Goal: Task Accomplishment & Management: Complete application form

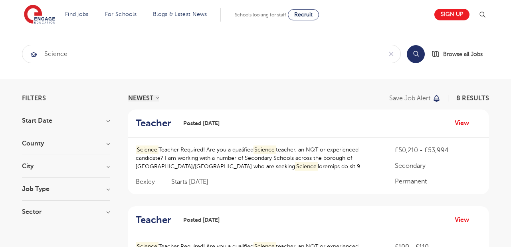
click at [415, 55] on button "Search" at bounding box center [416, 54] width 18 height 18
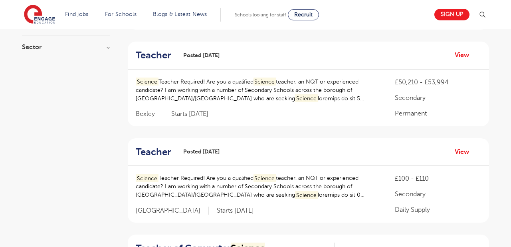
scroll to position [164, 0]
click at [465, 57] on link "View" at bounding box center [465, 56] width 20 height 10
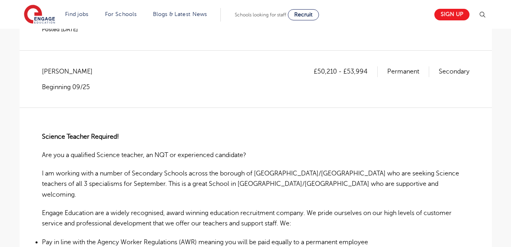
scroll to position [94, 0]
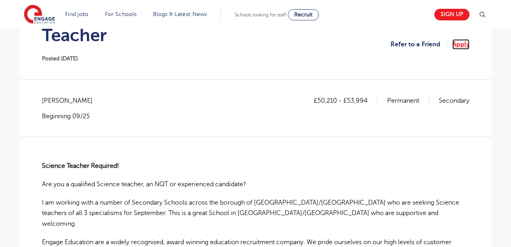
click at [463, 43] on link "Apply" at bounding box center [460, 44] width 17 height 10
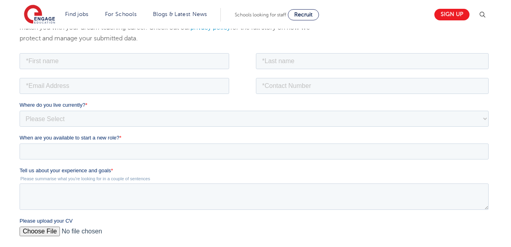
scroll to position [110, 0]
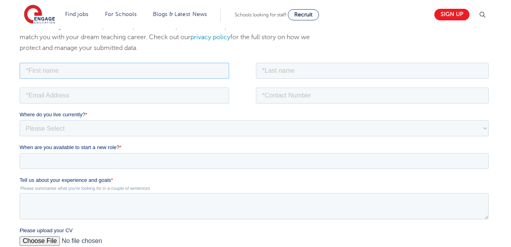
click at [136, 67] on input "text" at bounding box center [124, 70] width 210 height 16
type input "Debbra"
click at [310, 75] on input "text" at bounding box center [371, 70] width 233 height 16
type input "Smith"
click at [71, 97] on input "email" at bounding box center [124, 95] width 210 height 16
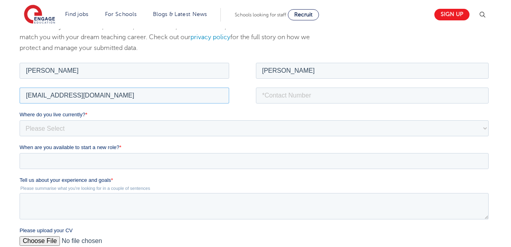
type input "debbrasm@gmail.com"
click at [267, 103] on input "tel" at bounding box center [371, 95] width 233 height 16
type input "+18015976944"
click at [114, 127] on select "Please Select UK Canada Ireland Australia New Zealand Europe USA South Africa J…" at bounding box center [253, 128] width 469 height 16
select select "UK"
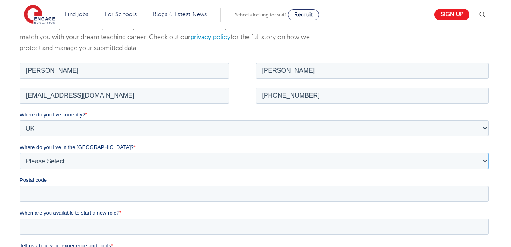
click at [99, 161] on select "Please Select Overseas Barnsley Bedfordshire Berkshire Bournemouth Bracknell Fo…" at bounding box center [253, 160] width 469 height 16
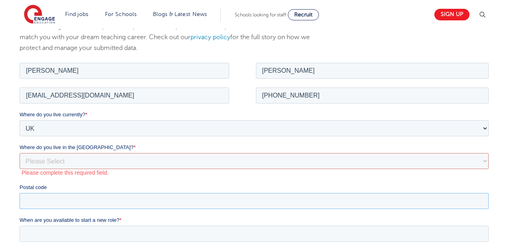
click at [140, 194] on input "Postal code" at bounding box center [253, 200] width 469 height 16
click at [138, 161] on select "Please Select Overseas Barnsley Bedfordshire Berkshire Bournemouth Bracknell Fo…" at bounding box center [253, 160] width 469 height 16
click at [61, 156] on select "Please Select Overseas Barnsley Bedfordshire Berkshire Bournemouth Bracknell Fo…" at bounding box center [253, 160] width 469 height 16
select select "West Midlands"
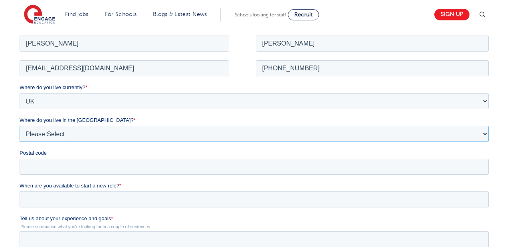
scroll to position [136, 0]
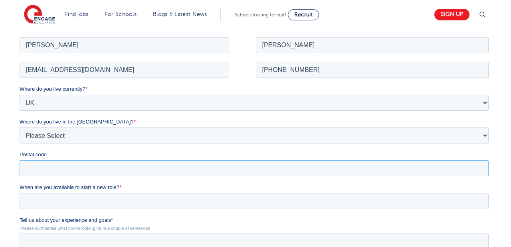
click at [77, 163] on input "Postal code" at bounding box center [253, 168] width 469 height 16
drag, startPoint x: 31, startPoint y: 168, endPoint x: 11, endPoint y: 167, distance: 20.4
click html "Job Position Job Sector Job ID Job Number Job Owner Debbra Smith debbrasm@gmail…"
click at [59, 166] on input "B3 1" at bounding box center [253, 168] width 469 height 16
type input "B3 1UG"
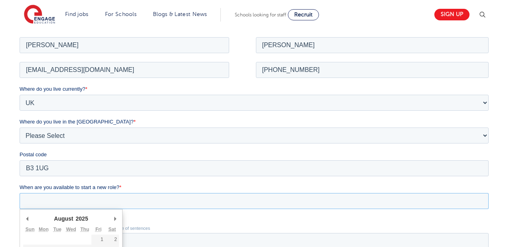
click at [69, 204] on input "When are you available to start a new role? *" at bounding box center [253, 200] width 469 height 16
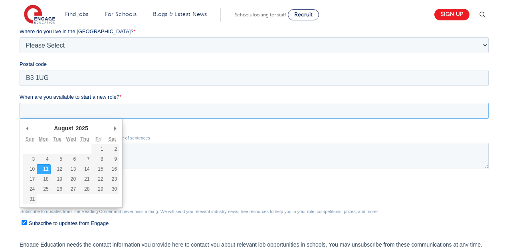
scroll to position [226, 0]
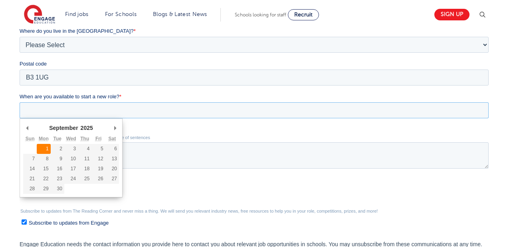
type div "2025-09-01"
type input "2025/09/01"
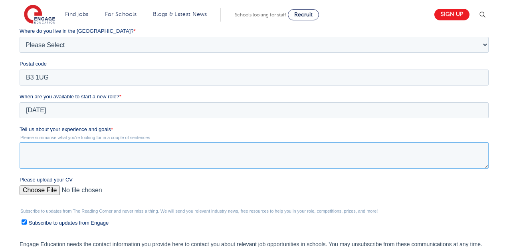
click at [45, 148] on textarea "Tell us about your experience and goals *" at bounding box center [253, 155] width 469 height 26
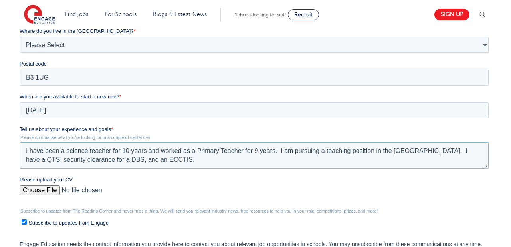
type textarea "I have been a science teacher for 10 years and worked as a Primary Teacher for …"
click at [39, 190] on input "Please upload your CV" at bounding box center [253, 193] width 469 height 16
type input "C:\fakepath\[PERSON_NAME] [DATE] Resume.pdf"
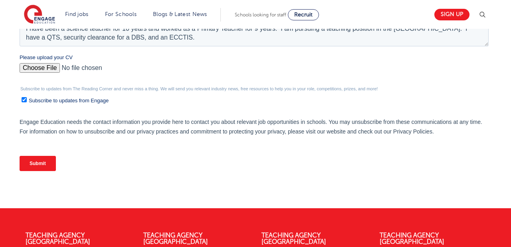
scroll to position [349, 0]
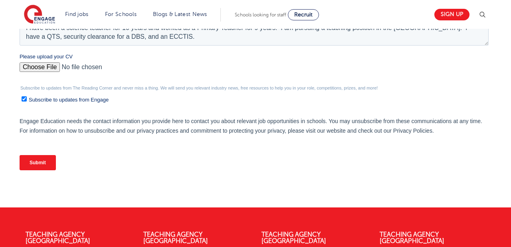
click at [44, 162] on input "Submit" at bounding box center [37, 162] width 36 height 15
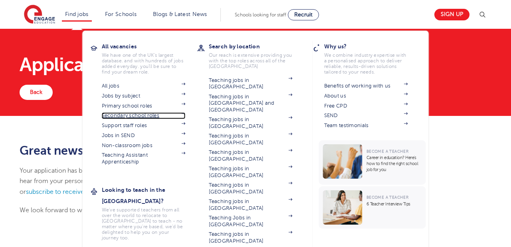
click at [133, 117] on link "Secondary school roles" at bounding box center [144, 115] width 84 height 6
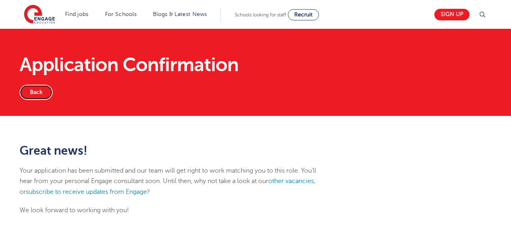
click at [40, 90] on link "Back" at bounding box center [36, 92] width 33 height 15
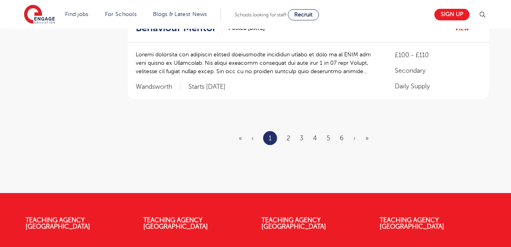
scroll to position [1011, 0]
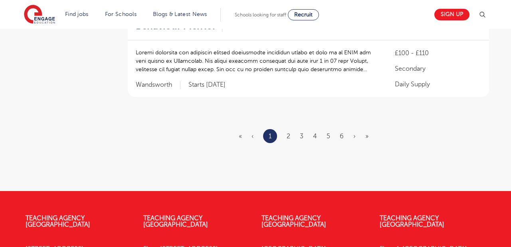
click at [291, 129] on ul "« ‹ 1 2 3 4 5 6 › »" at bounding box center [308, 136] width 139 height 14
click at [290, 132] on link "2" at bounding box center [289, 135] width 4 height 7
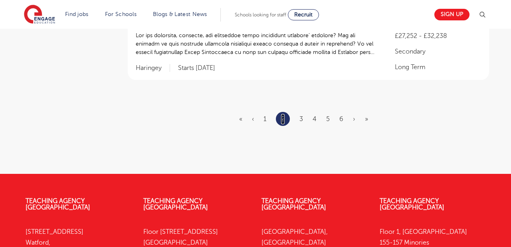
scroll to position [1020, 0]
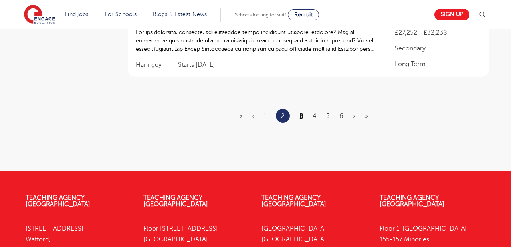
click at [302, 112] on link "3" at bounding box center [301, 115] width 4 height 7
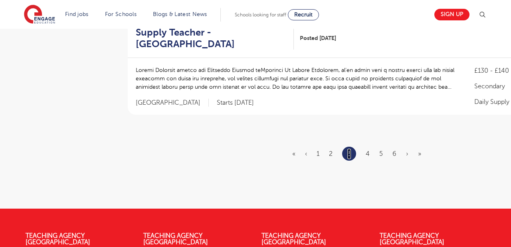
scroll to position [1046, 0]
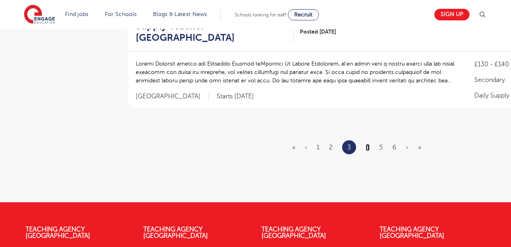
click at [368, 148] on link "4" at bounding box center [368, 147] width 4 height 7
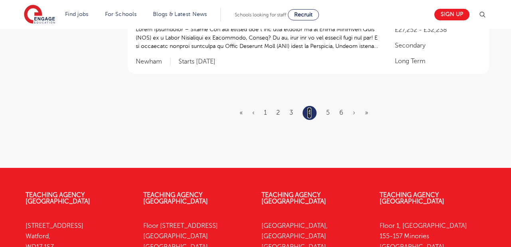
scroll to position [0, 0]
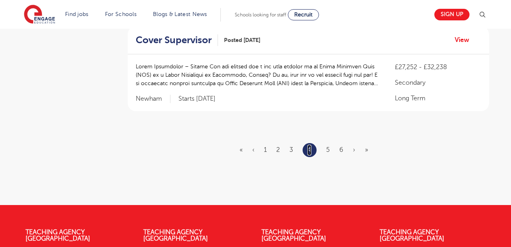
scroll to position [1009, 0]
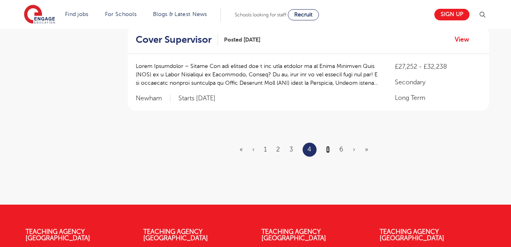
click at [328, 148] on link "5" at bounding box center [328, 149] width 4 height 7
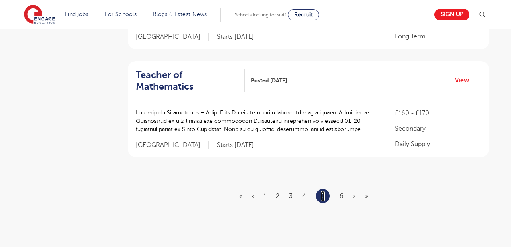
scroll to position [996, 0]
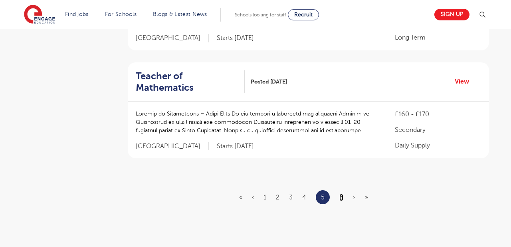
click at [340, 194] on link "6" at bounding box center [341, 197] width 4 height 7
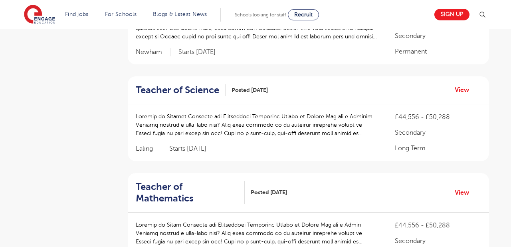
scroll to position [334, 0]
click at [461, 87] on link "View" at bounding box center [465, 89] width 20 height 10
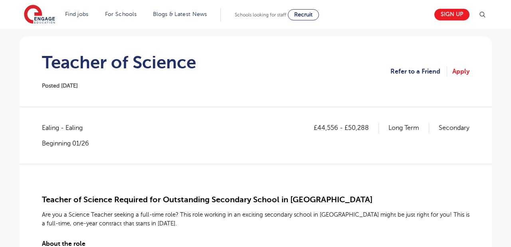
scroll to position [70, 0]
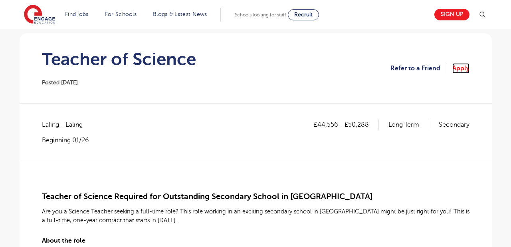
click at [461, 68] on link "Apply" at bounding box center [460, 68] width 17 height 10
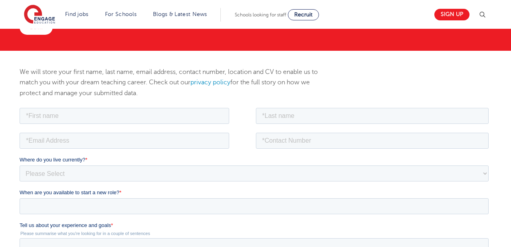
scroll to position [68, 0]
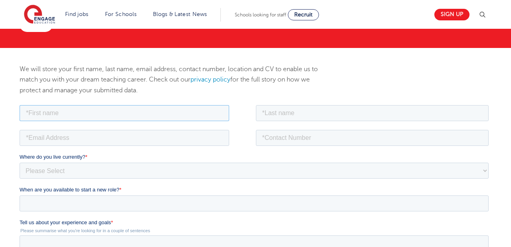
click at [203, 111] on input "text" at bounding box center [124, 113] width 210 height 16
type input "Debbra"
click at [345, 108] on input "text" at bounding box center [371, 113] width 233 height 16
type input "Smith"
click at [132, 136] on input "email" at bounding box center [124, 137] width 210 height 16
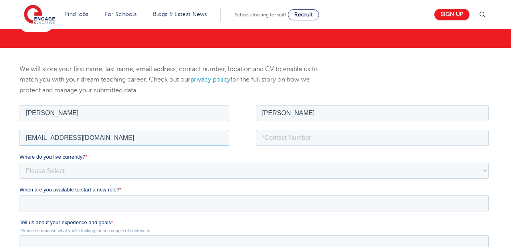
type input "debbrasm@gmail.com"
click at [301, 139] on input "tel" at bounding box center [371, 137] width 233 height 16
type input "+18015976944"
click at [164, 171] on select "Please Select UK Canada Ireland Australia New Zealand Europe USA South Africa J…" at bounding box center [253, 170] width 469 height 16
select select "UK"
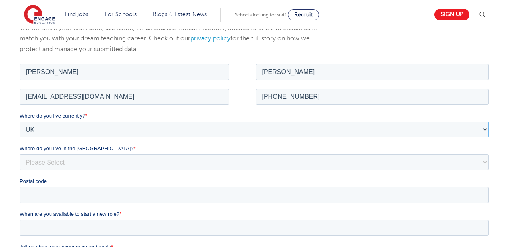
scroll to position [110, 0]
click at [172, 161] on select "Please Select Overseas Barnsley Bedfordshire Berkshire Bournemouth Bracknell Fo…" at bounding box center [253, 161] width 469 height 16
select select "West Midlands"
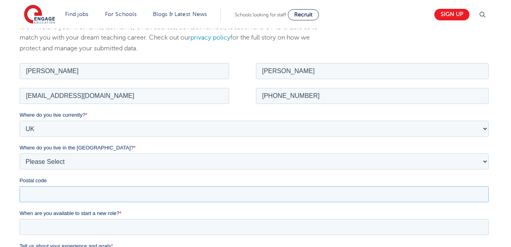
click at [139, 198] on input "Postal code" at bounding box center [253, 194] width 469 height 16
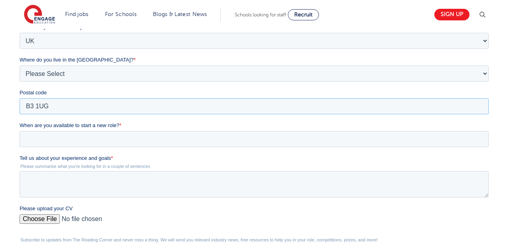
scroll to position [201, 0]
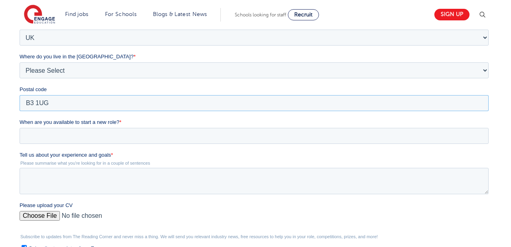
type input "B3 1UG"
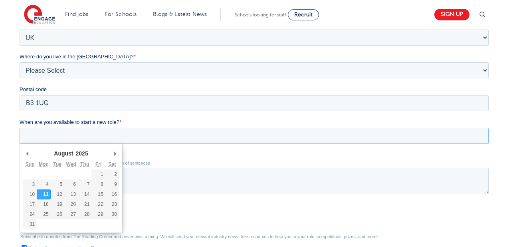
click at [134, 133] on input "When are you available to start a new role? *" at bounding box center [253, 136] width 469 height 16
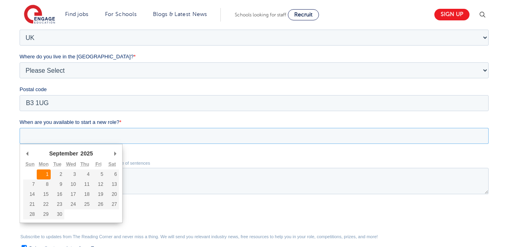
type div "2025-09-01"
type input "2025/09/01"
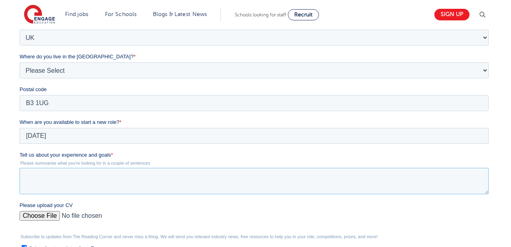
click at [46, 174] on textarea "Tell us about your experience and goals *" at bounding box center [253, 181] width 469 height 26
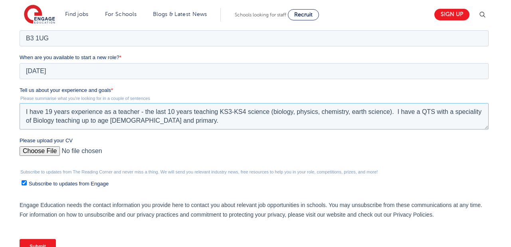
scroll to position [266, 0]
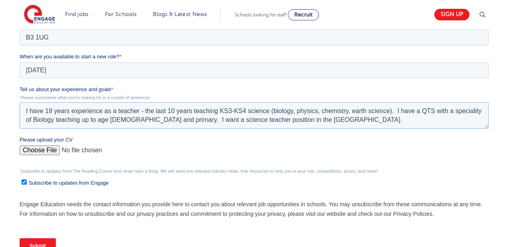
click at [186, 122] on textarea "I have 19 years experience as a teacher - the last 10 years teaching KS3-KS4 sc…" at bounding box center [253, 115] width 469 height 26
type textarea "I have 19 years experience as a teacher - the last 10 years teaching KS3-KS4 sc…"
click at [49, 148] on input "Please upload your CV" at bounding box center [253, 153] width 469 height 16
type input "C:\fakepath\Debbra Smith June 2025 Resume.pdf"
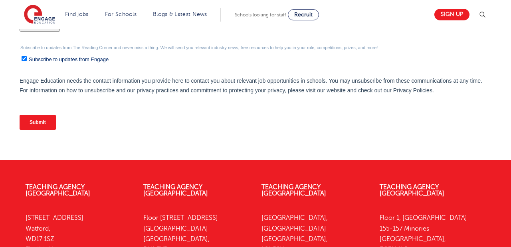
scroll to position [393, 0]
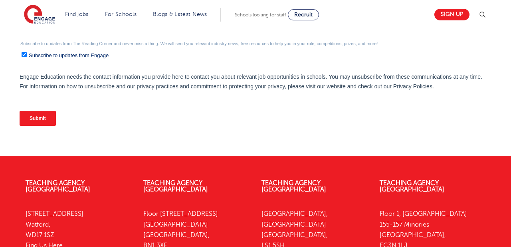
click at [47, 118] on input "Submit" at bounding box center [37, 118] width 36 height 15
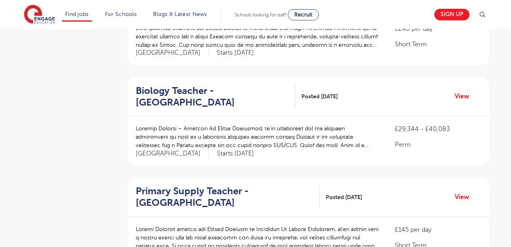
scroll to position [434, 0]
click at [465, 91] on link "View" at bounding box center [465, 96] width 20 height 10
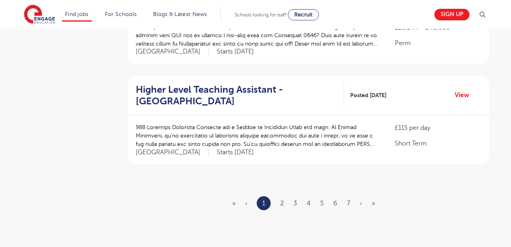
scroll to position [947, 0]
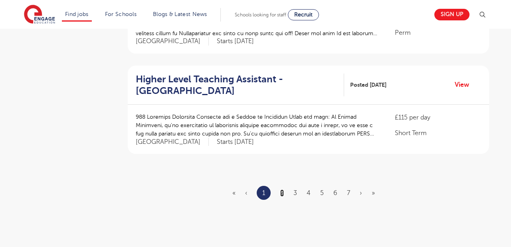
click at [282, 189] on link "2" at bounding box center [282, 192] width 4 height 7
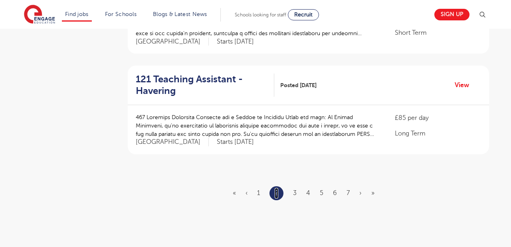
scroll to position [0, 0]
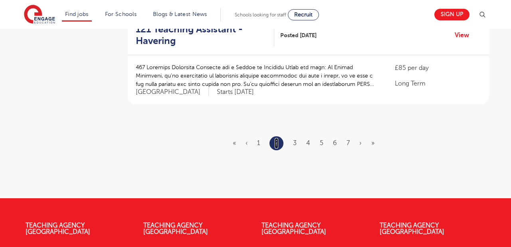
scroll to position [998, 0]
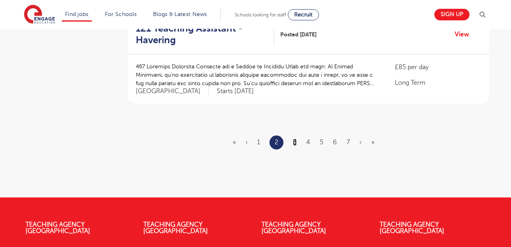
click at [295, 141] on link "3" at bounding box center [295, 141] width 4 height 7
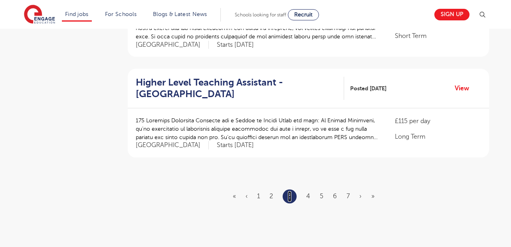
scroll to position [945, 0]
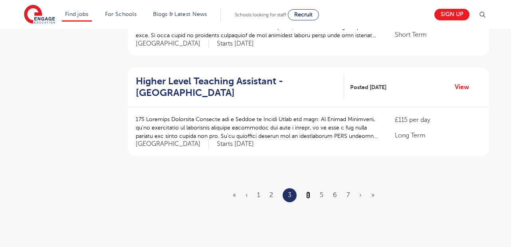
click at [308, 191] on link "4" at bounding box center [308, 194] width 4 height 7
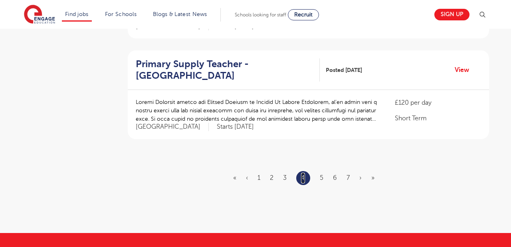
scroll to position [963, 0]
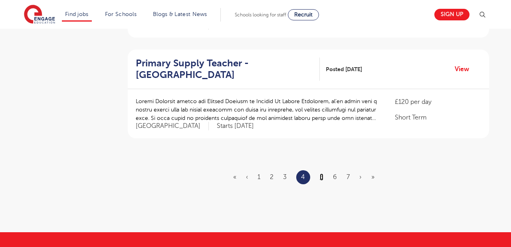
click at [320, 173] on link "5" at bounding box center [322, 176] width 4 height 7
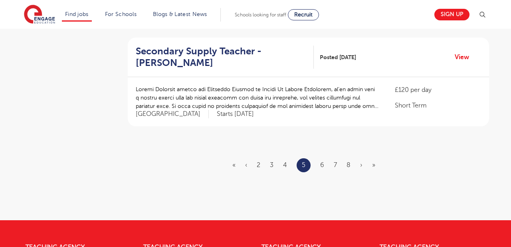
scroll to position [981, 0]
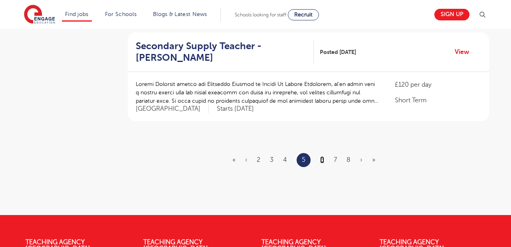
click at [322, 156] on link "6" at bounding box center [322, 159] width 4 height 7
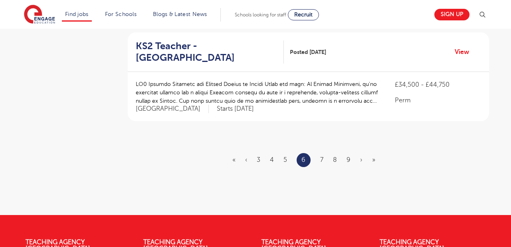
scroll to position [0, 0]
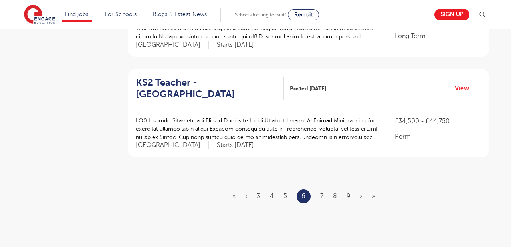
scroll to position [946, 0]
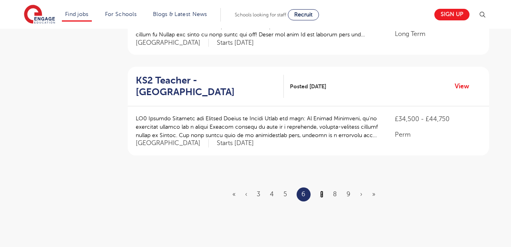
click at [322, 190] on link "7" at bounding box center [321, 193] width 3 height 7
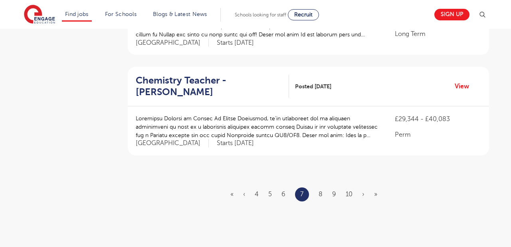
scroll to position [0, 0]
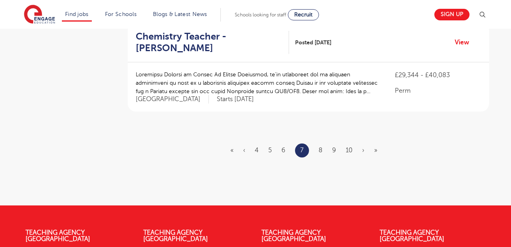
scroll to position [1007, 0]
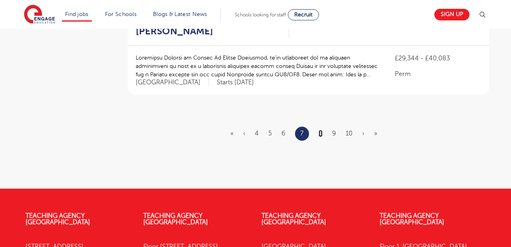
click at [319, 130] on link "8" at bounding box center [320, 133] width 4 height 7
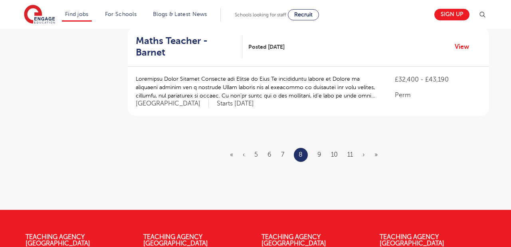
scroll to position [990, 0]
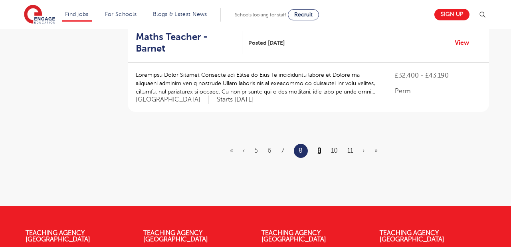
click at [318, 147] on link "9" at bounding box center [319, 150] width 4 height 7
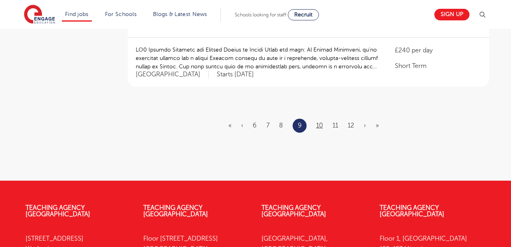
scroll to position [1054, 0]
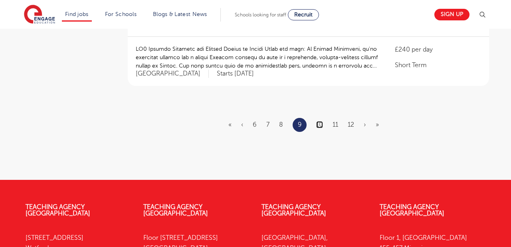
click at [321, 121] on link "10" at bounding box center [319, 124] width 7 height 7
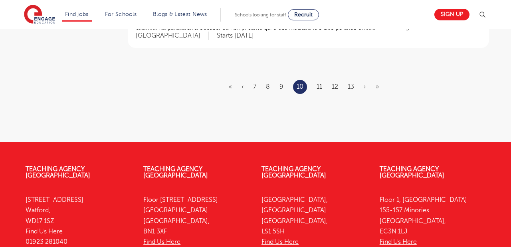
scroll to position [0, 0]
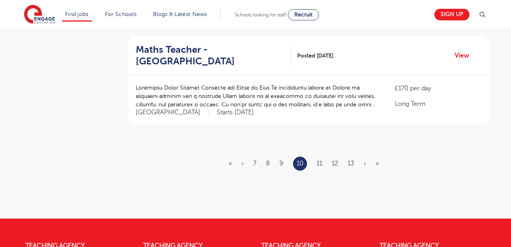
scroll to position [978, 0]
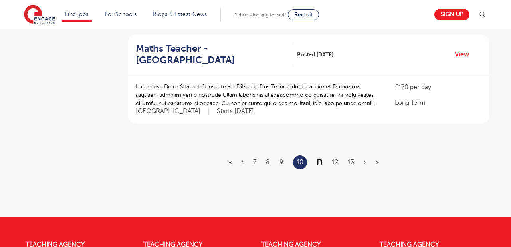
click at [318, 158] on link "11" at bounding box center [319, 161] width 6 height 7
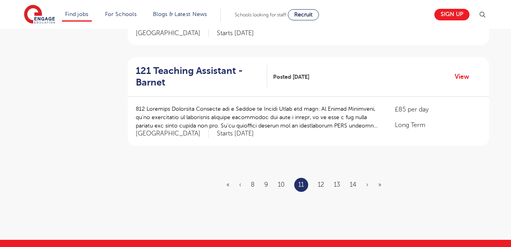
scroll to position [957, 0]
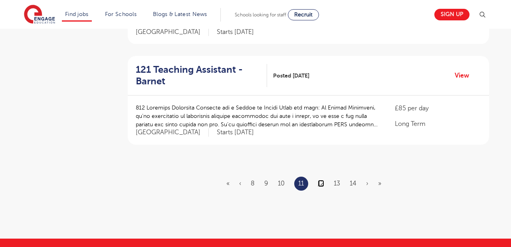
click at [323, 180] on link "12" at bounding box center [321, 183] width 6 height 7
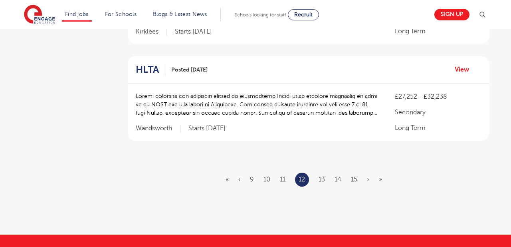
scroll to position [0, 0]
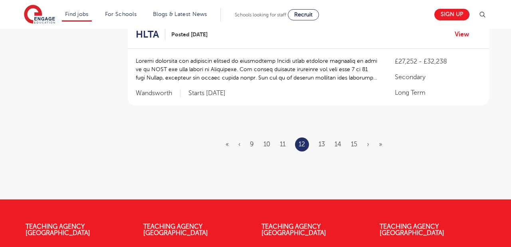
scroll to position [995, 0]
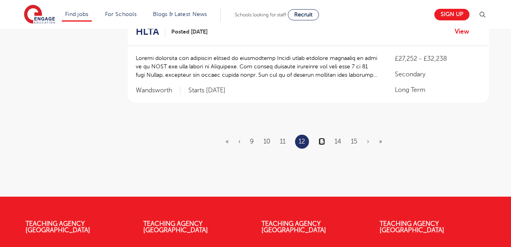
click at [321, 138] on link "13" at bounding box center [321, 141] width 6 height 7
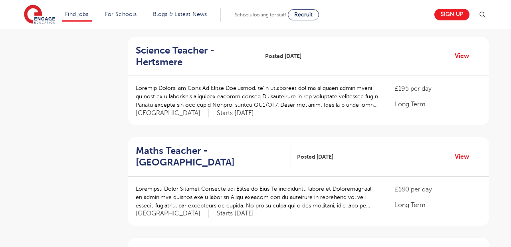
scroll to position [382, 0]
